Goal: Transaction & Acquisition: Subscribe to service/newsletter

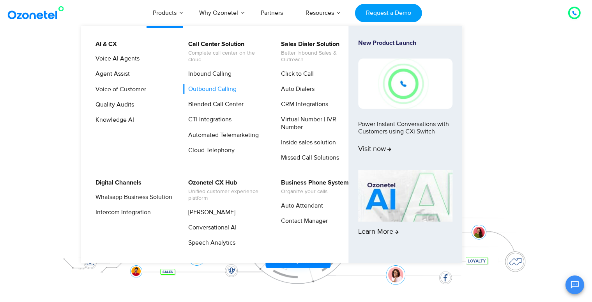
click at [211, 88] on link "Outbound Calling" at bounding box center [210, 89] width 55 height 10
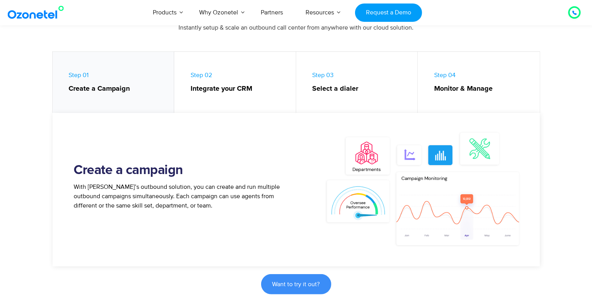
scroll to position [468, 0]
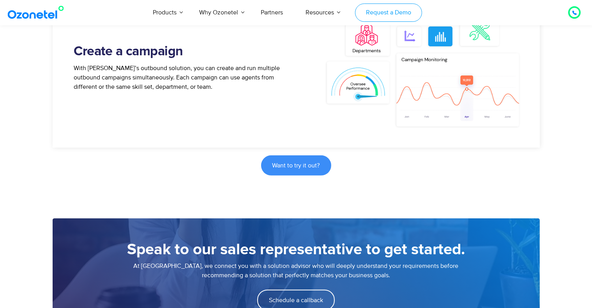
click at [391, 11] on link "Request a Demo" at bounding box center [388, 13] width 67 height 18
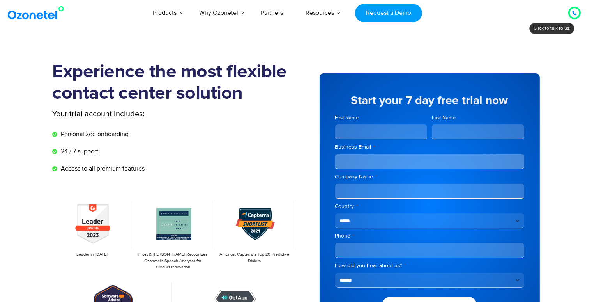
click at [350, 129] on input "First Name" at bounding box center [381, 131] width 92 height 15
click at [571, 12] on div at bounding box center [574, 12] width 9 height 9
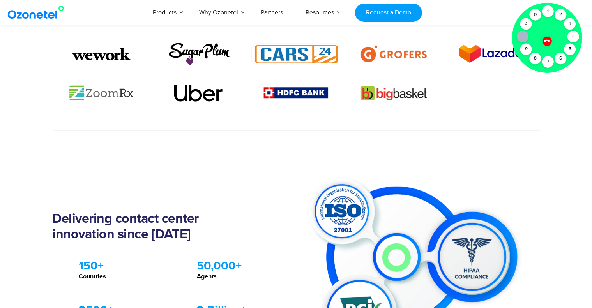
scroll to position [585, 0]
click at [551, 40] on div at bounding box center [547, 41] width 13 height 13
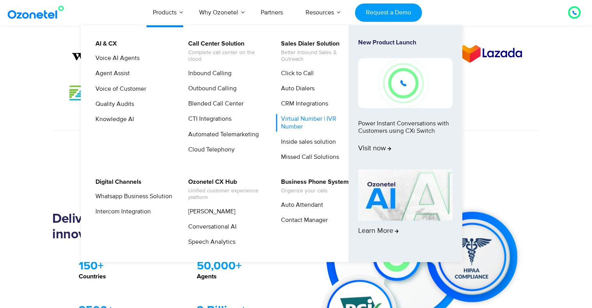
click at [300, 126] on link "Virtual Number | IVR Number" at bounding box center [317, 122] width 83 height 17
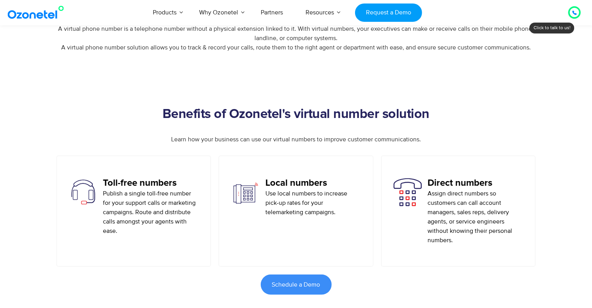
scroll to position [468, 0]
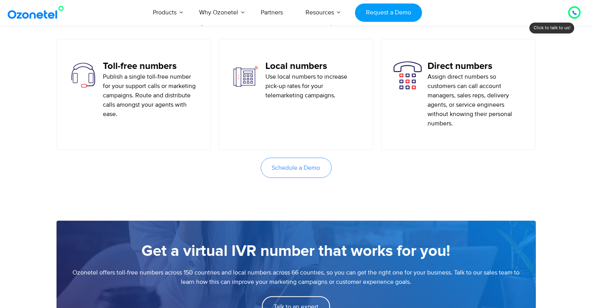
click at [289, 166] on span "Schedule a Demo" at bounding box center [296, 168] width 48 height 6
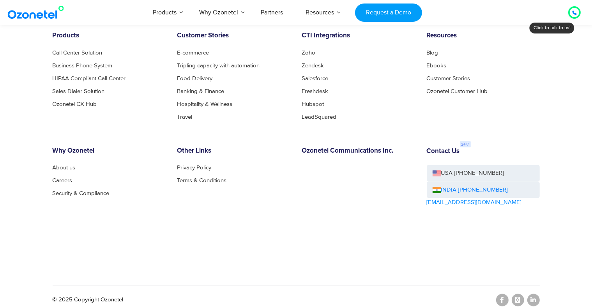
scroll to position [1254, 0]
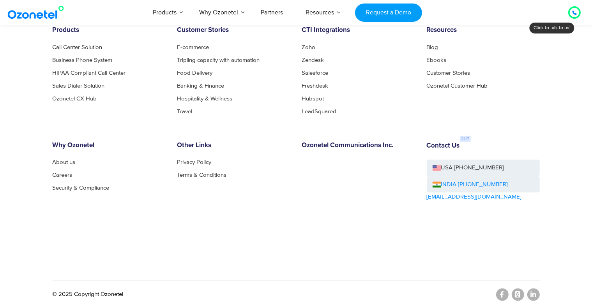
drag, startPoint x: 506, startPoint y: 184, endPoint x: 459, endPoint y: 184, distance: 47.6
click at [459, 184] on div "INDIA [PHONE_NUMBER]" at bounding box center [483, 185] width 113 height 17
